Goal: Obtain resource: Download file/media

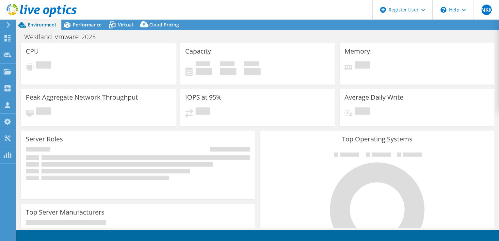
select select "EULondon"
select select "USD"
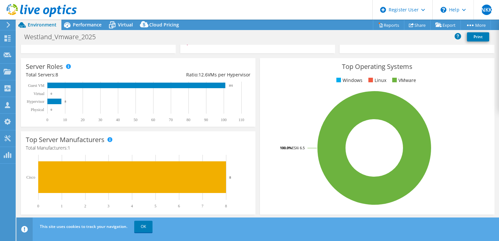
scroll to position [74, 0]
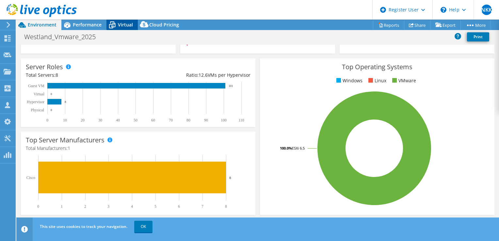
click at [112, 23] on icon at bounding box center [112, 25] width 7 height 5
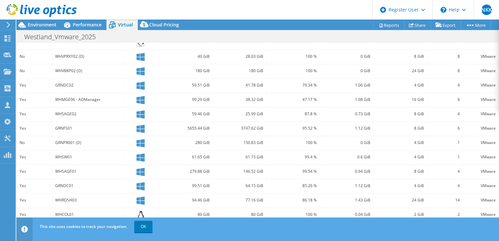
scroll to position [197, 0]
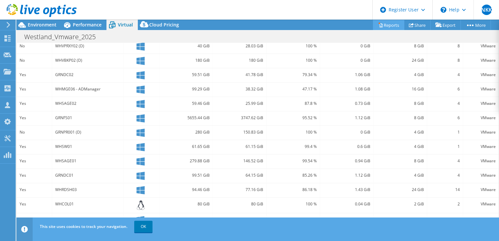
click at [383, 27] on link "Reports" at bounding box center [388, 25] width 31 height 10
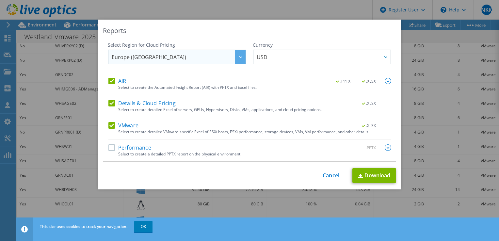
click at [238, 58] on div at bounding box center [240, 56] width 10 height 13
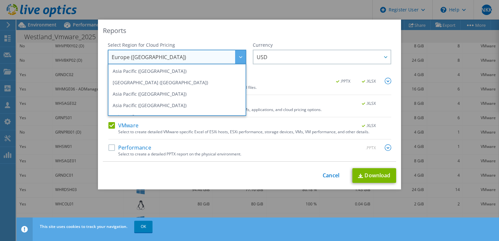
click at [238, 58] on div at bounding box center [240, 56] width 10 height 13
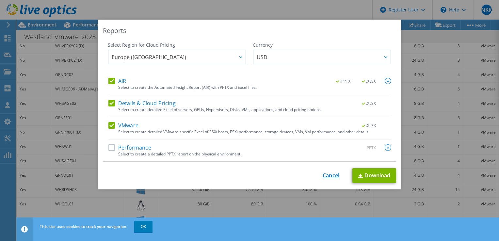
click at [323, 172] on link "Cancel" at bounding box center [331, 175] width 17 height 6
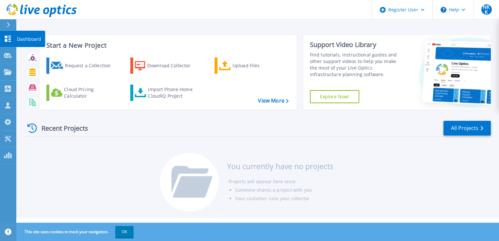
click at [7, 42] on link "Dashboard Dashboard" at bounding box center [8, 39] width 16 height 17
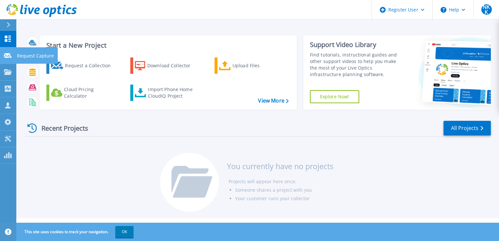
click at [4, 58] on icon at bounding box center [8, 55] width 8 height 5
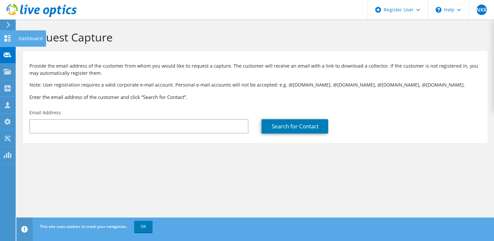
click at [9, 35] on use at bounding box center [8, 38] width 6 height 6
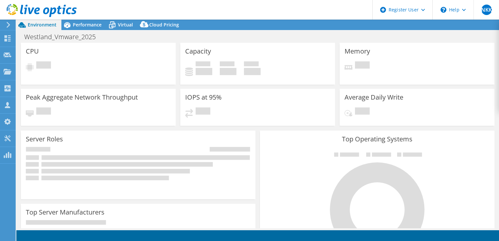
select select
select select "EULondon"
select select "USD"
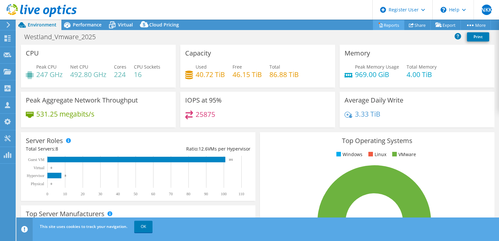
click at [386, 26] on link "Reports" at bounding box center [388, 25] width 31 height 10
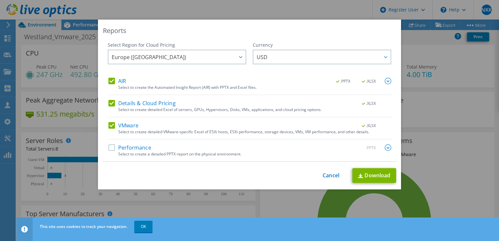
click at [108, 79] on label "AIR" at bounding box center [117, 81] width 18 height 7
click at [0, 0] on input "AIR" at bounding box center [0, 0] width 0 height 0
click at [108, 79] on label "AIR" at bounding box center [117, 81] width 18 height 7
click at [0, 0] on input "AIR" at bounding box center [0, 0] width 0 height 0
click at [387, 79] on img at bounding box center [388, 81] width 7 height 7
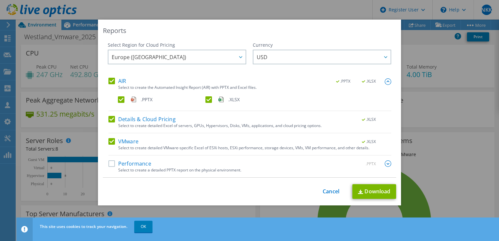
click at [118, 101] on label ".PPTX" at bounding box center [161, 99] width 86 height 7
click at [0, 0] on input ".PPTX" at bounding box center [0, 0] width 0 height 0
drag, startPoint x: 110, startPoint y: 163, endPoint x: 140, endPoint y: 165, distance: 29.5
click at [110, 164] on label "Performance" at bounding box center [129, 163] width 43 height 7
click at [0, 0] on input "Performance" at bounding box center [0, 0] width 0 height 0
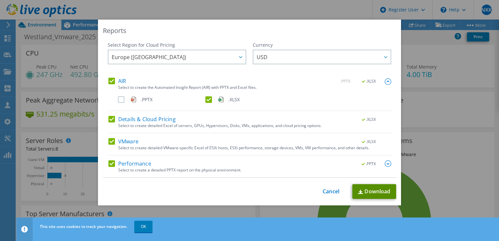
click at [370, 187] on link "Download" at bounding box center [374, 191] width 44 height 15
